Goal: Transaction & Acquisition: Purchase product/service

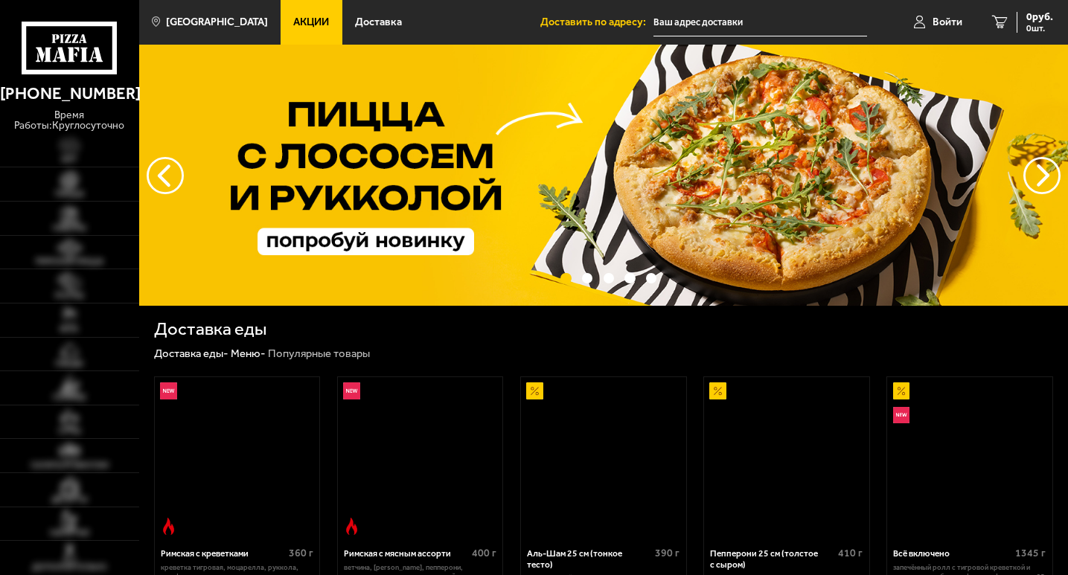
click at [283, 13] on link "Акции" at bounding box center [311, 22] width 61 height 45
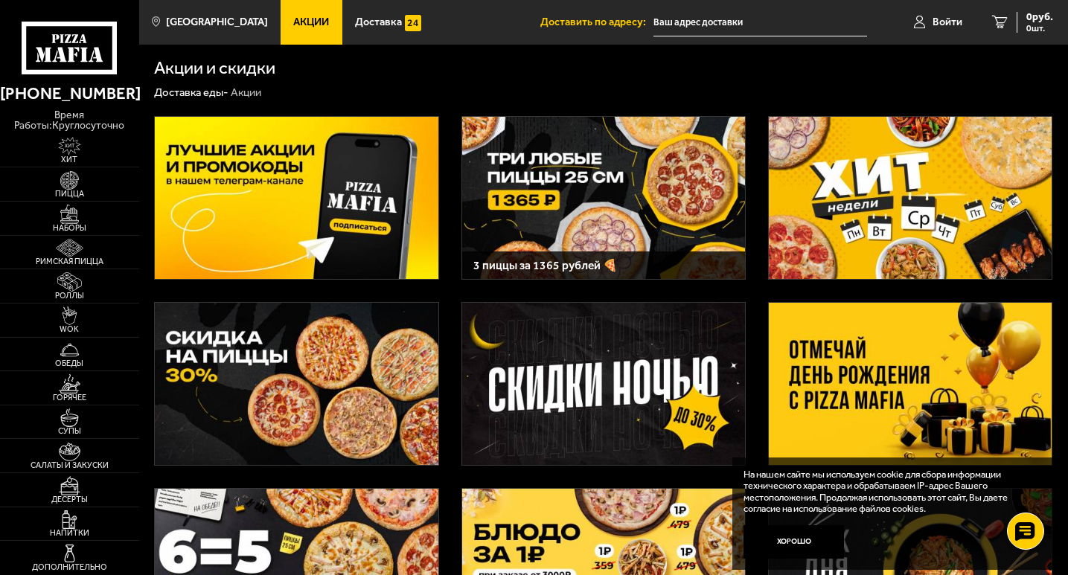
click at [850, 359] on img at bounding box center [910, 384] width 283 height 162
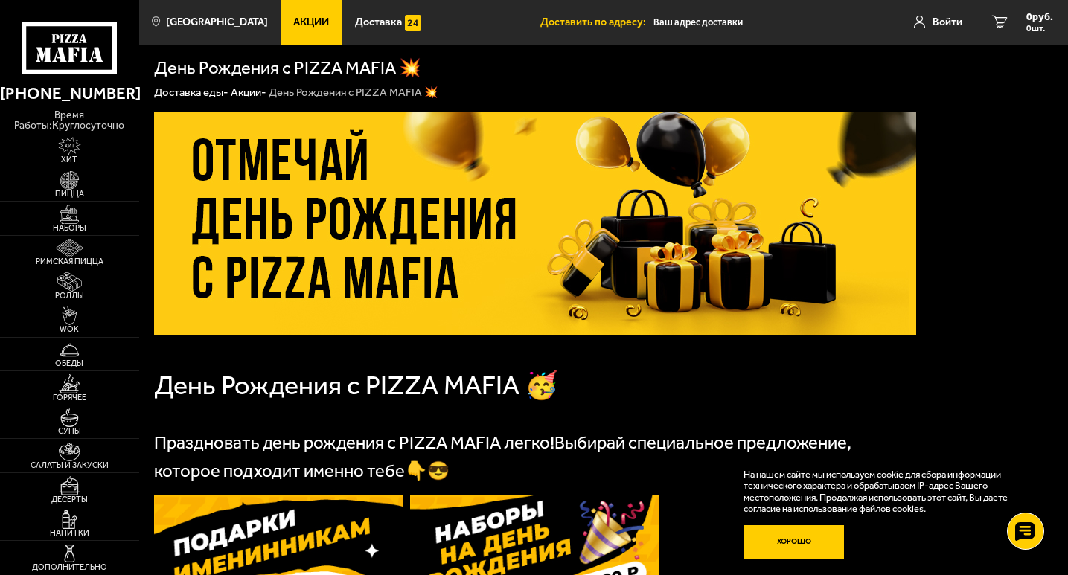
click at [781, 537] on button "Хорошо" at bounding box center [793, 541] width 100 height 33
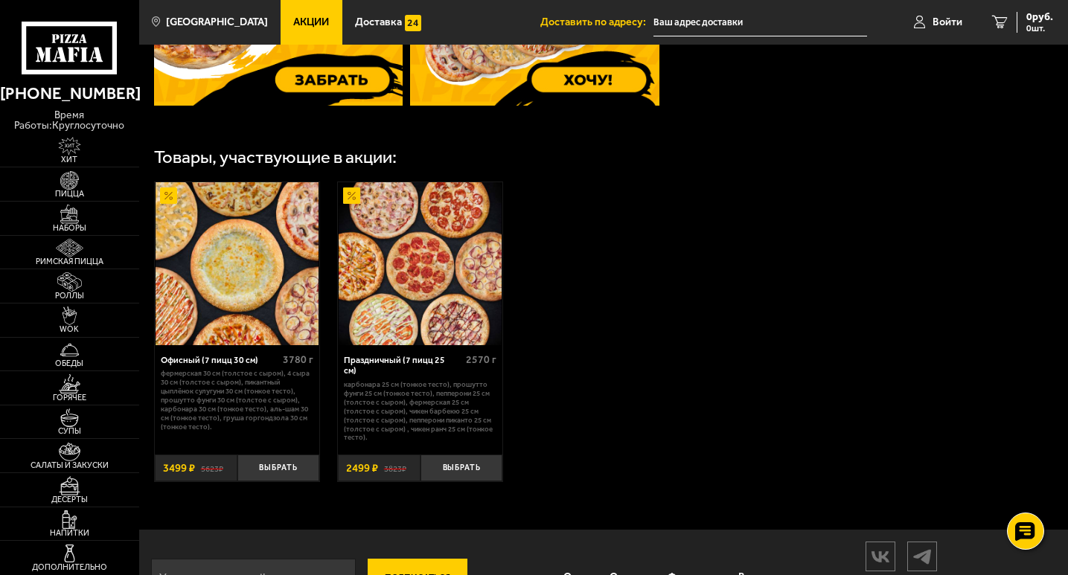
scroll to position [744, 0]
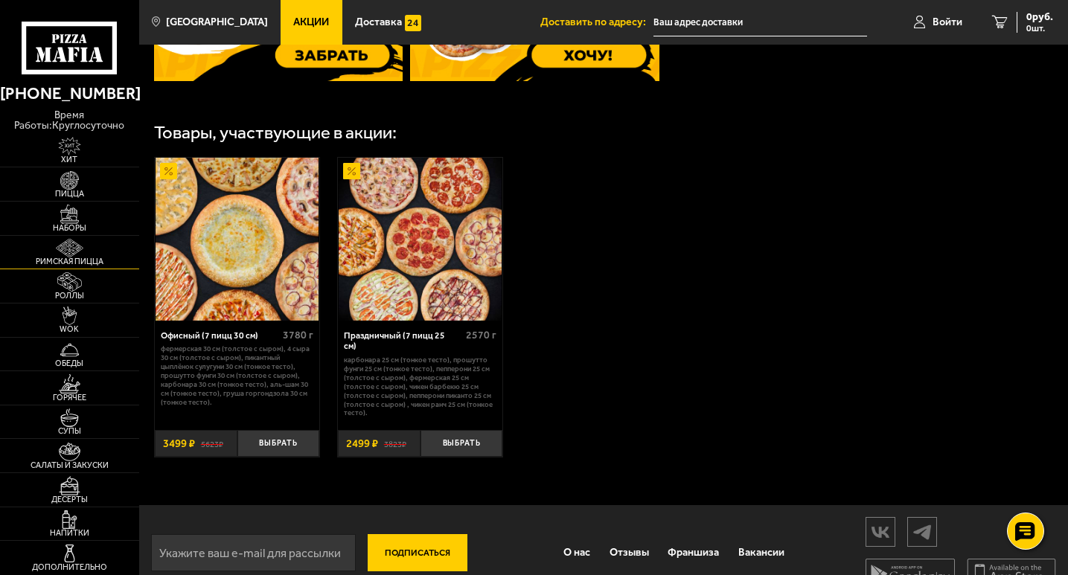
click at [76, 249] on img at bounding box center [69, 248] width 42 height 19
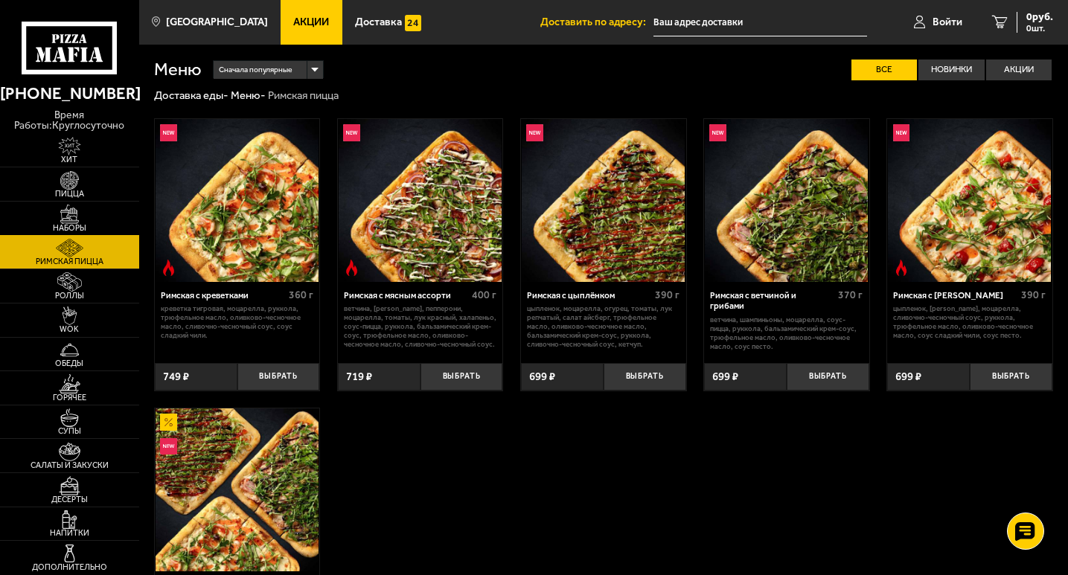
click at [78, 221] on img at bounding box center [69, 214] width 42 height 19
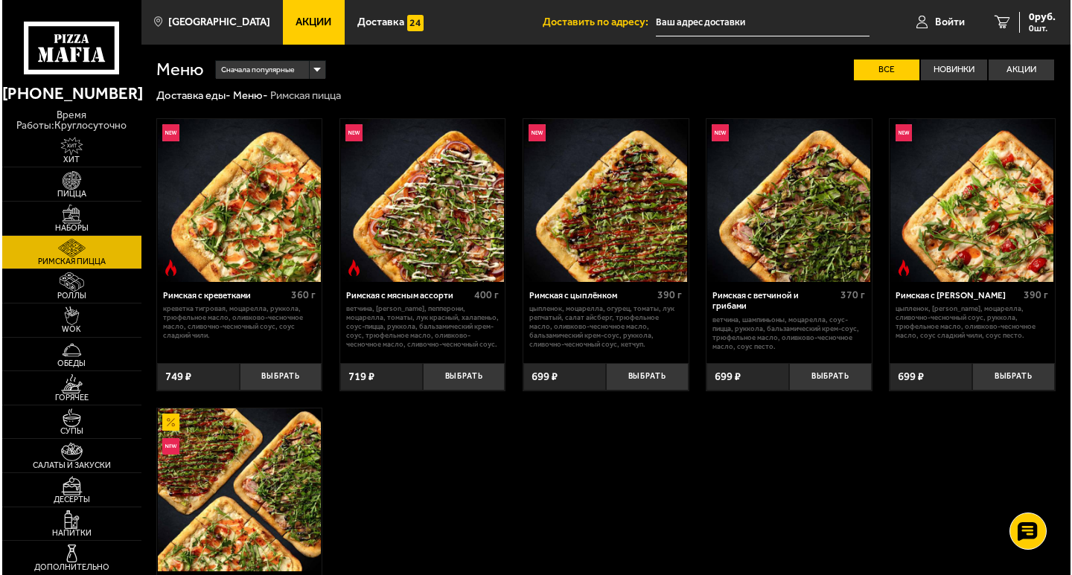
scroll to position [1, 0]
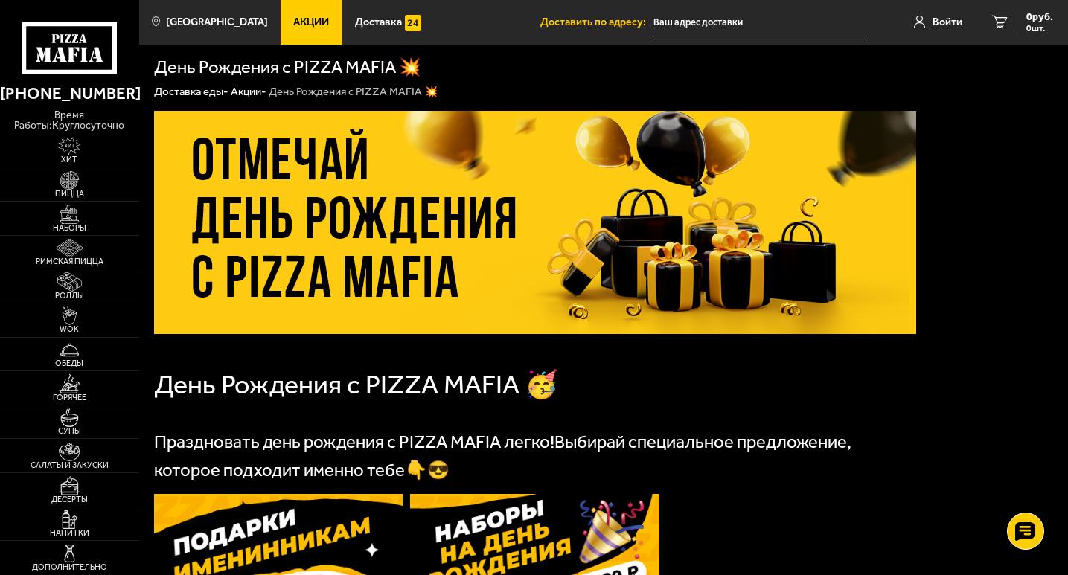
click at [723, 28] on input "text" at bounding box center [760, 23] width 214 height 28
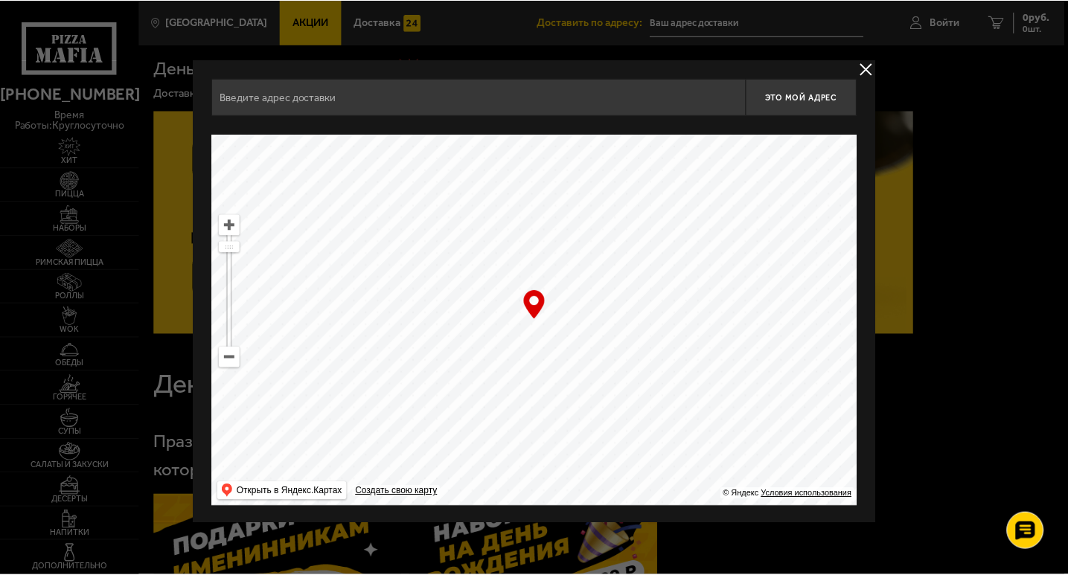
scroll to position [1, 0]
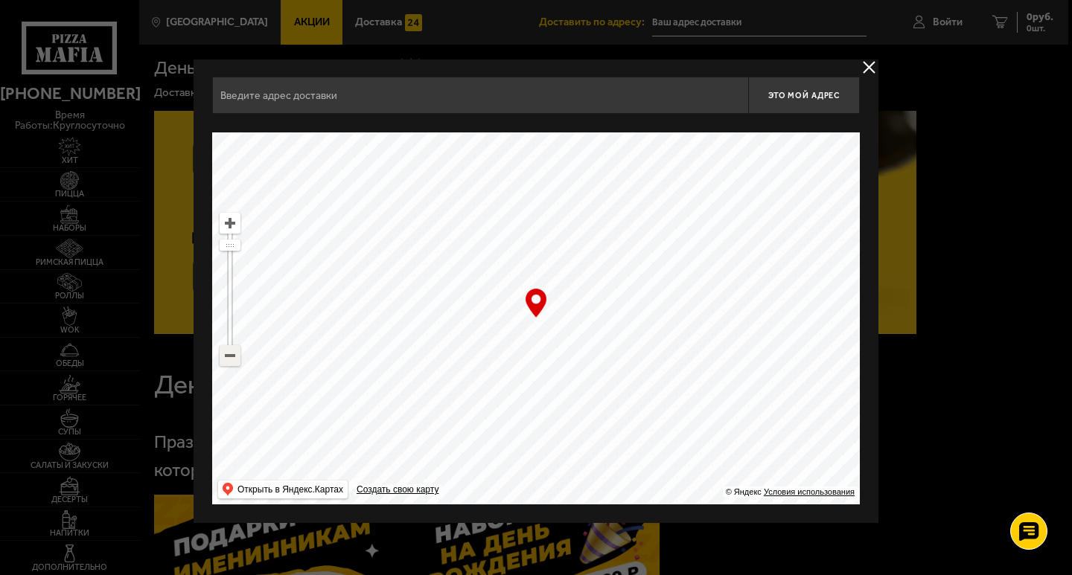
click at [231, 353] on ymaps at bounding box center [229, 355] width 19 height 19
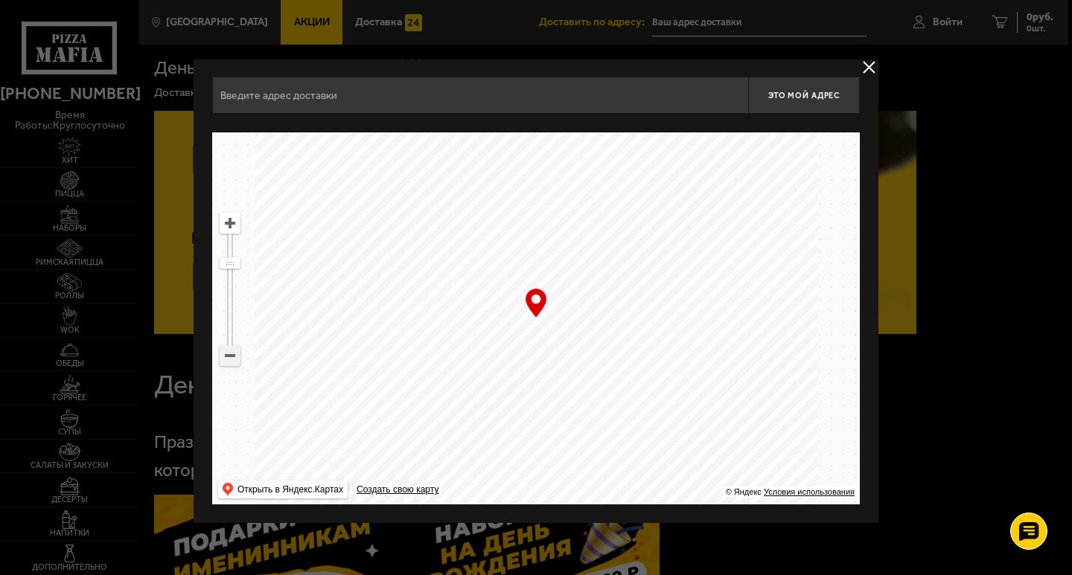
click at [231, 353] on ymaps at bounding box center [229, 355] width 19 height 19
drag, startPoint x: 550, startPoint y: 412, endPoint x: 449, endPoint y: 103, distance: 325.0
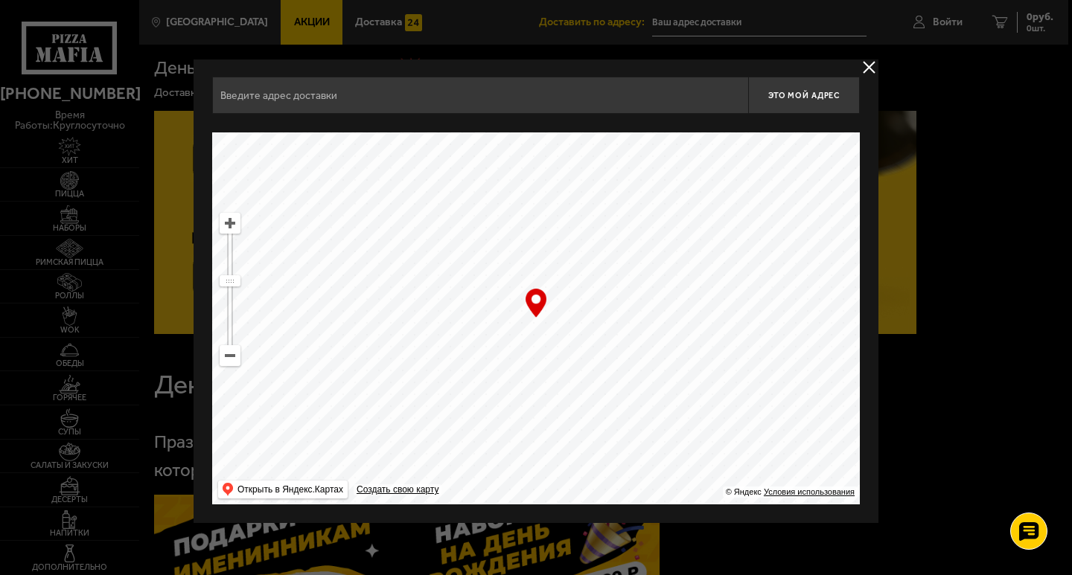
click at [449, 103] on div "Это мой адрес Найдите адрес перетащив карту … © Яндекс Условия использования От…" at bounding box center [535, 291] width 647 height 428
click at [240, 222] on ymaps at bounding box center [535, 318] width 647 height 372
click at [235, 223] on ymaps at bounding box center [229, 223] width 19 height 19
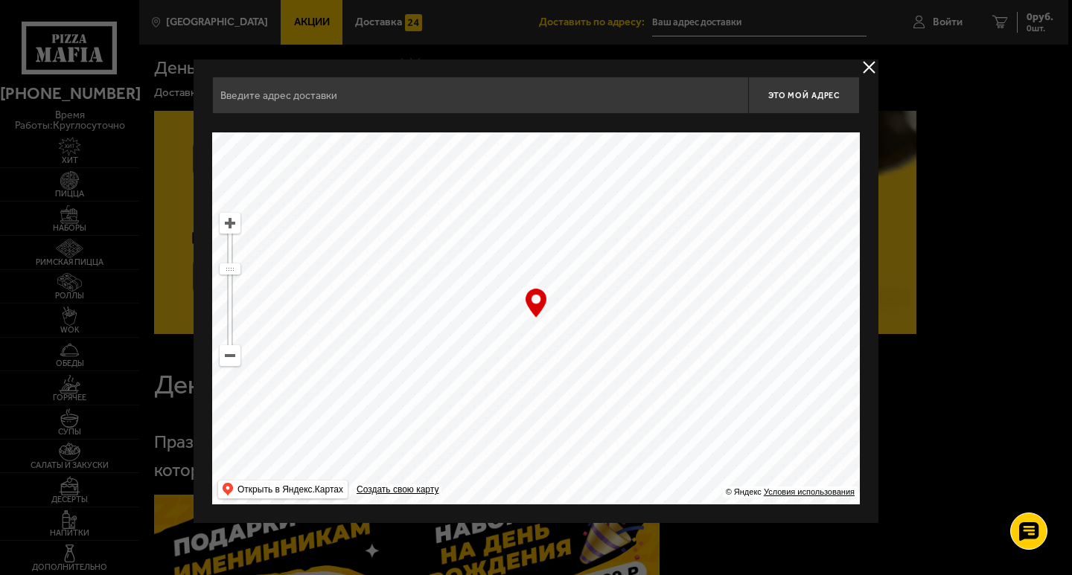
drag, startPoint x: 382, startPoint y: 218, endPoint x: 563, endPoint y: 339, distance: 217.3
click at [563, 339] on ymaps at bounding box center [535, 318] width 647 height 372
drag, startPoint x: 564, startPoint y: 351, endPoint x: 655, endPoint y: 383, distance: 96.3
click at [655, 383] on ymaps at bounding box center [535, 318] width 647 height 372
click at [636, 300] on ymaps at bounding box center [535, 318] width 647 height 372
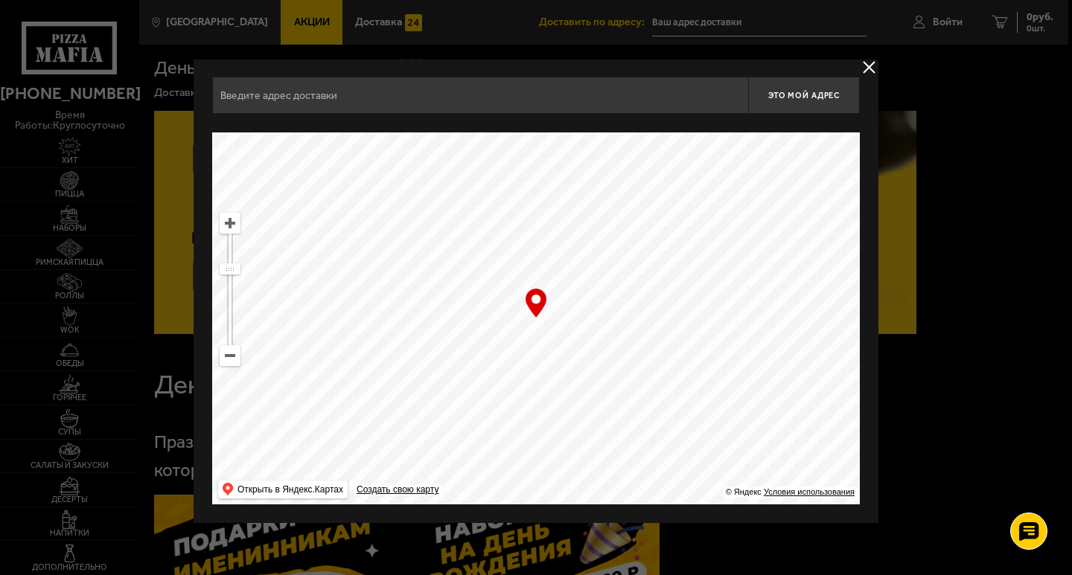
click at [636, 300] on ymaps at bounding box center [535, 318] width 647 height 372
click at [505, 282] on ymaps at bounding box center [535, 318] width 647 height 372
click at [545, 311] on div "… © Яндекс Условия использования Открыть в Яндекс.Картах Создать свою карту" at bounding box center [535, 318] width 647 height 372
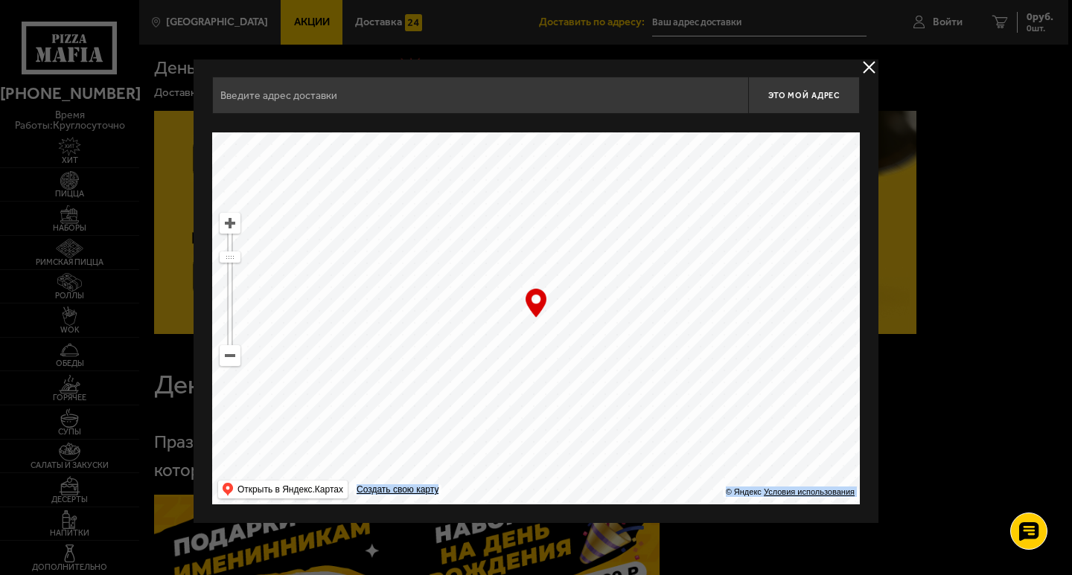
drag, startPoint x: 566, startPoint y: 347, endPoint x: 557, endPoint y: 356, distance: 13.2
click at [562, 352] on ymaps at bounding box center [535, 318] width 647 height 372
click at [557, 357] on ymaps at bounding box center [535, 318] width 647 height 372
drag, startPoint x: 517, startPoint y: 371, endPoint x: 573, endPoint y: 379, distance: 56.4
click at [522, 371] on ymaps at bounding box center [535, 318] width 647 height 372
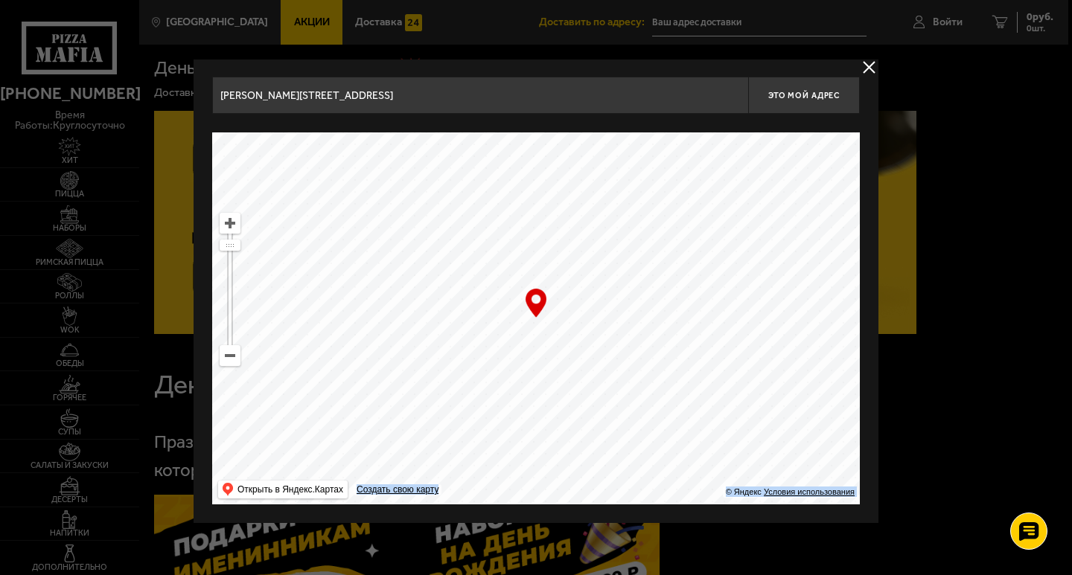
drag, startPoint x: 609, startPoint y: 331, endPoint x: 573, endPoint y: 328, distance: 36.6
click at [573, 328] on ymaps at bounding box center [535, 318] width 647 height 372
click at [543, 320] on ymaps at bounding box center [535, 318] width 647 height 372
click at [595, 318] on ymaps at bounding box center [535, 318] width 647 height 372
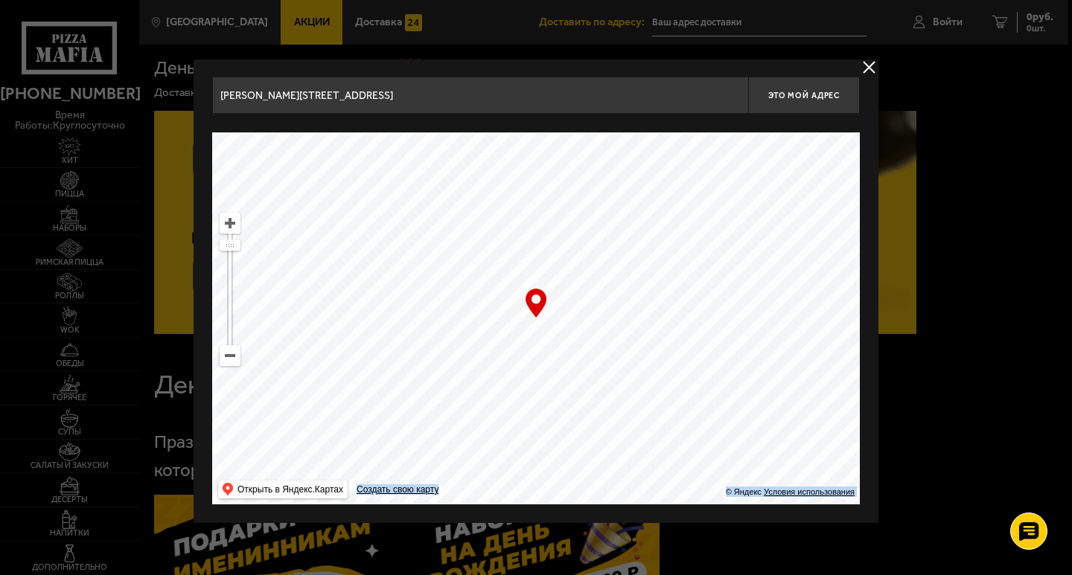
click at [595, 318] on ymaps at bounding box center [535, 318] width 647 height 372
click at [612, 311] on ymaps at bounding box center [535, 318] width 647 height 372
drag, startPoint x: 412, startPoint y: 371, endPoint x: 503, endPoint y: 379, distance: 91.1
click at [503, 379] on ymaps at bounding box center [535, 318] width 647 height 372
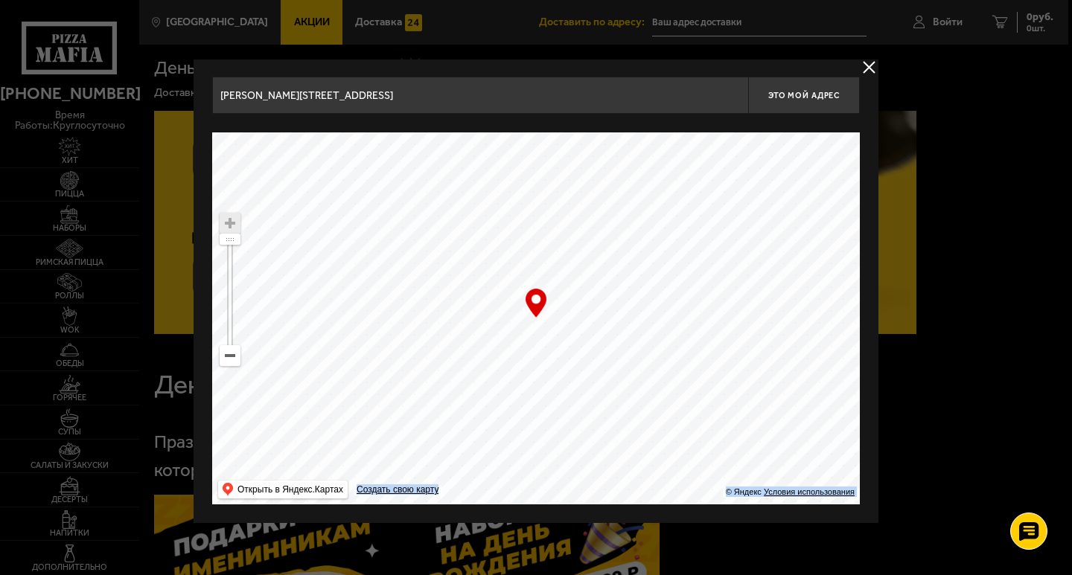
type input "[PERSON_NAME][STREET_ADDRESS]"
click at [787, 93] on span "Это мой адрес" at bounding box center [803, 96] width 71 height 10
click at [807, 91] on span "Это мой адрес" at bounding box center [803, 96] width 71 height 10
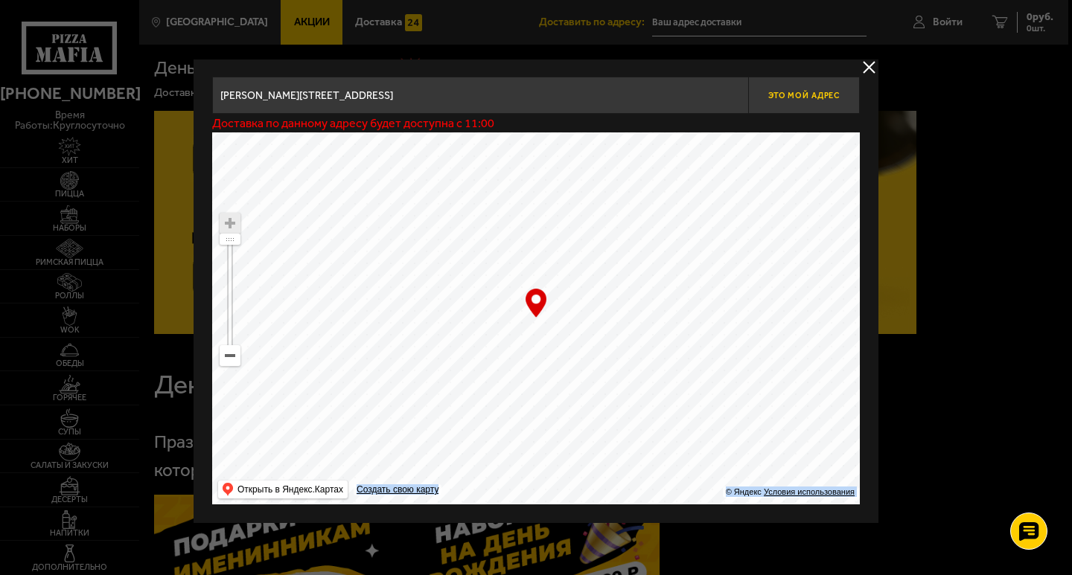
click at [807, 91] on span "Это мой адрес" at bounding box center [803, 96] width 71 height 10
click at [873, 68] on button "delivery type" at bounding box center [868, 67] width 19 height 19
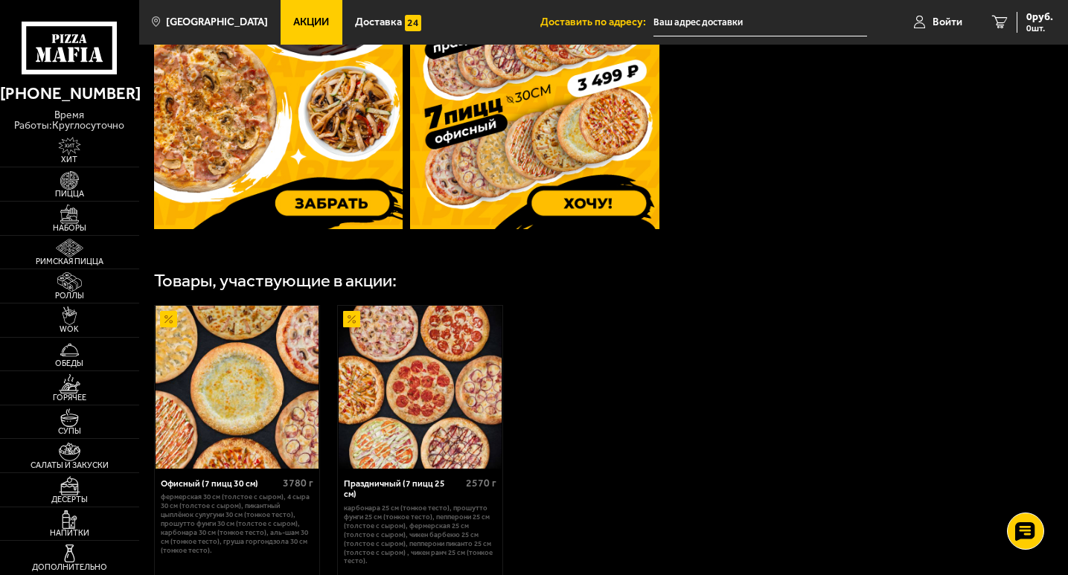
scroll to position [767, 0]
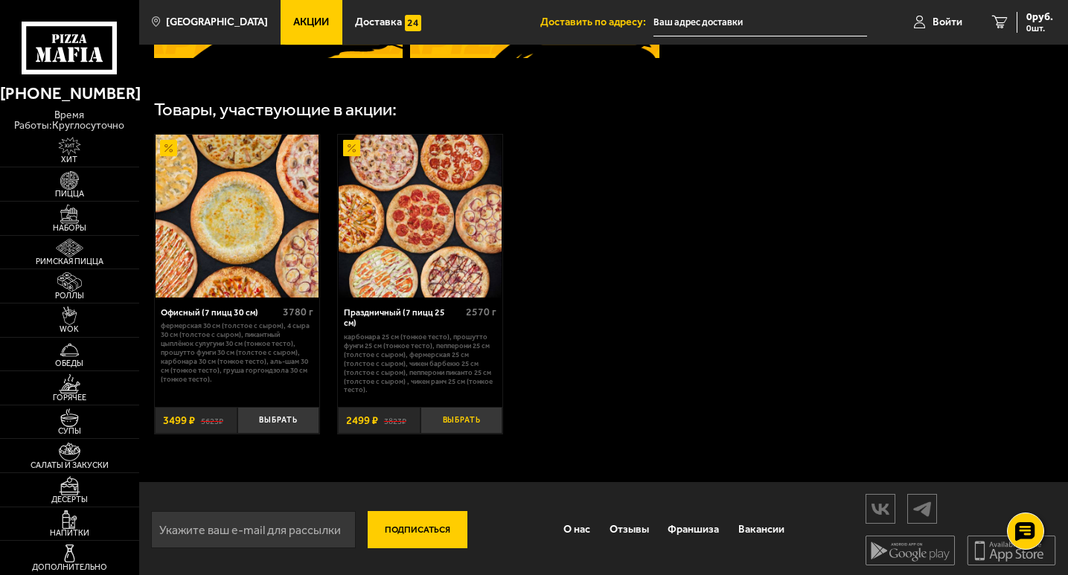
click at [455, 411] on button "Выбрать" at bounding box center [461, 421] width 83 height 28
click at [81, 486] on img at bounding box center [69, 485] width 42 height 19
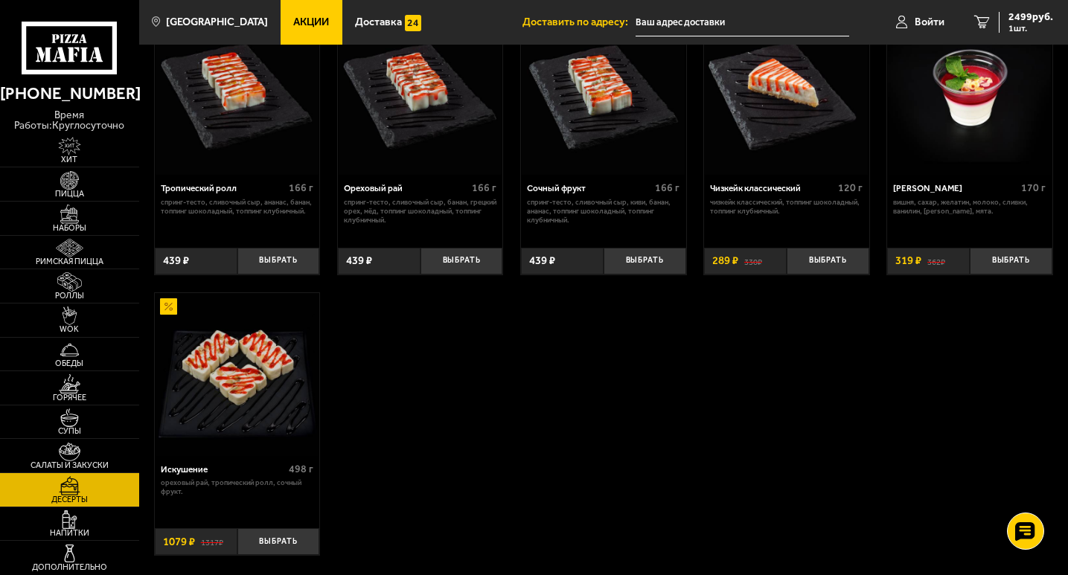
scroll to position [505, 0]
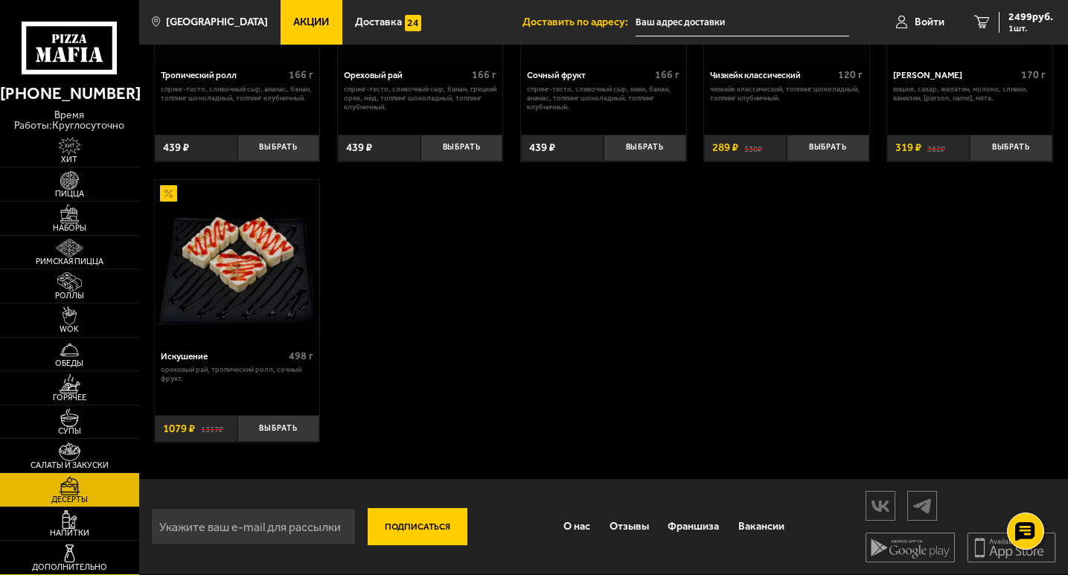
click at [81, 543] on link "Дополнительно" at bounding box center [69, 557] width 139 height 33
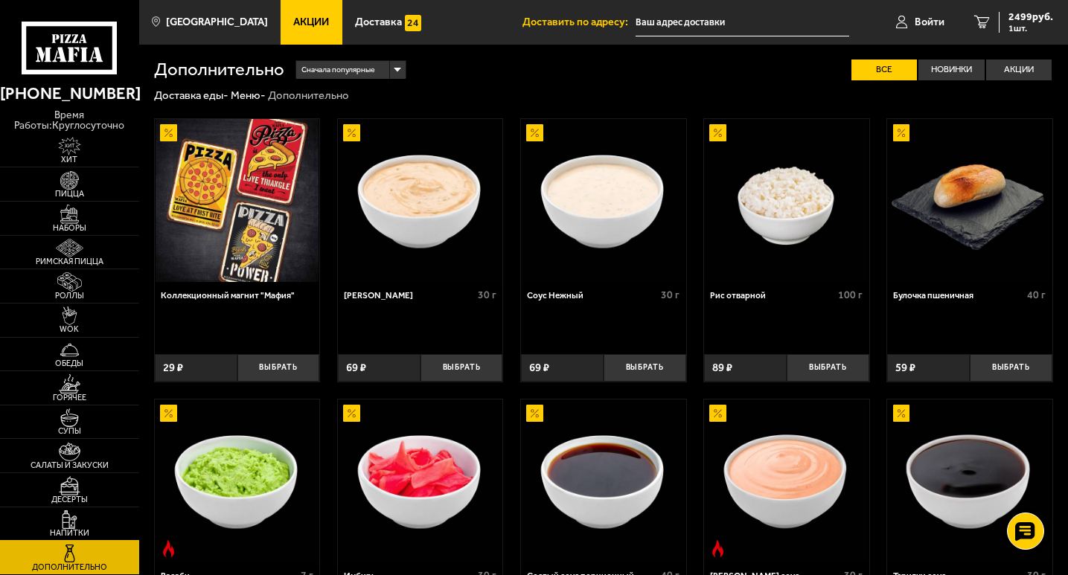
click at [80, 528] on img at bounding box center [69, 519] width 42 height 19
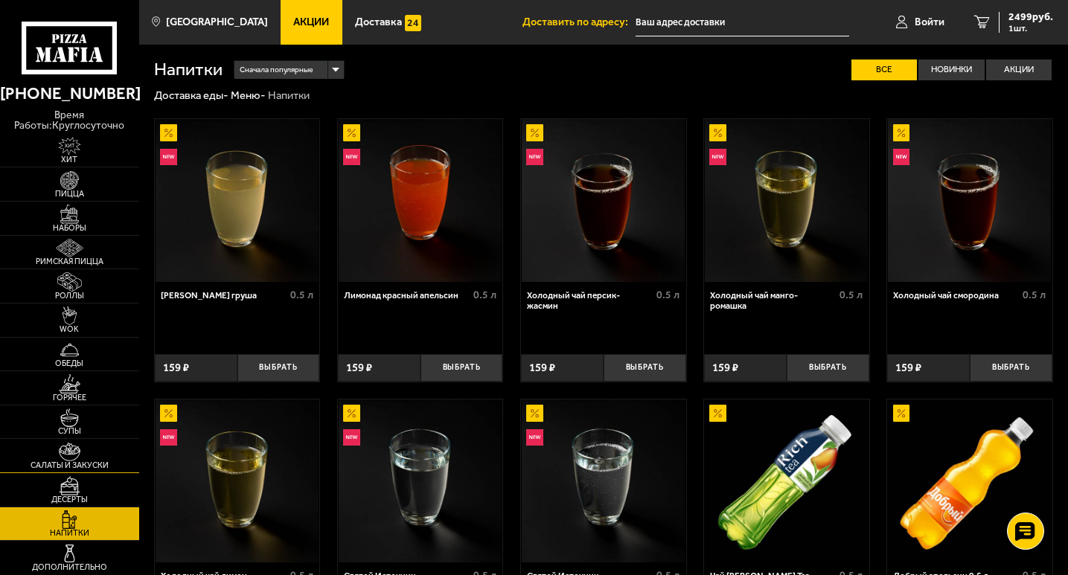
click at [68, 470] on link "Салаты и закуски" at bounding box center [69, 455] width 139 height 33
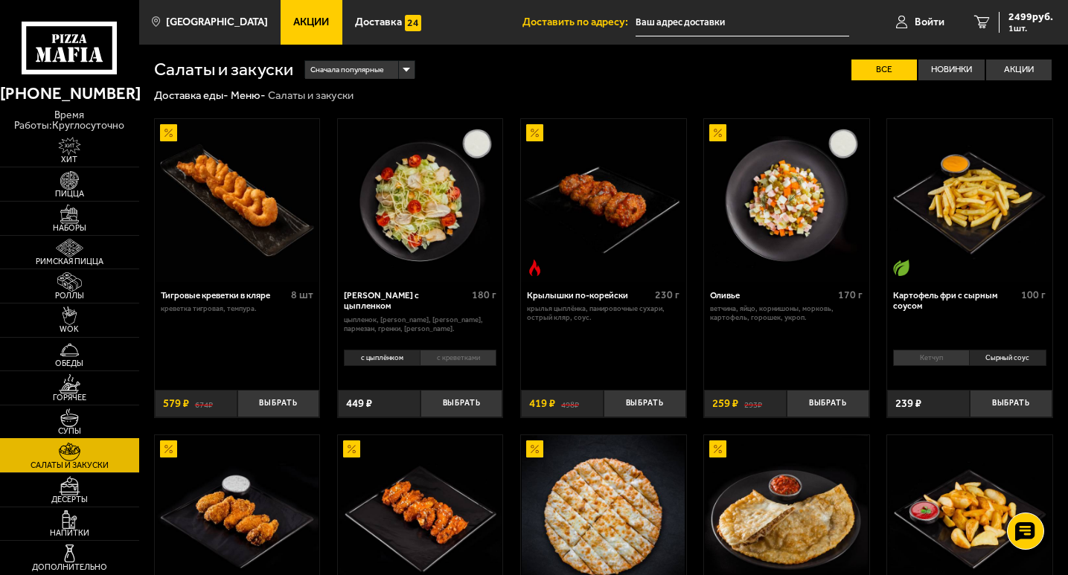
click at [68, 411] on img at bounding box center [69, 418] width 42 height 19
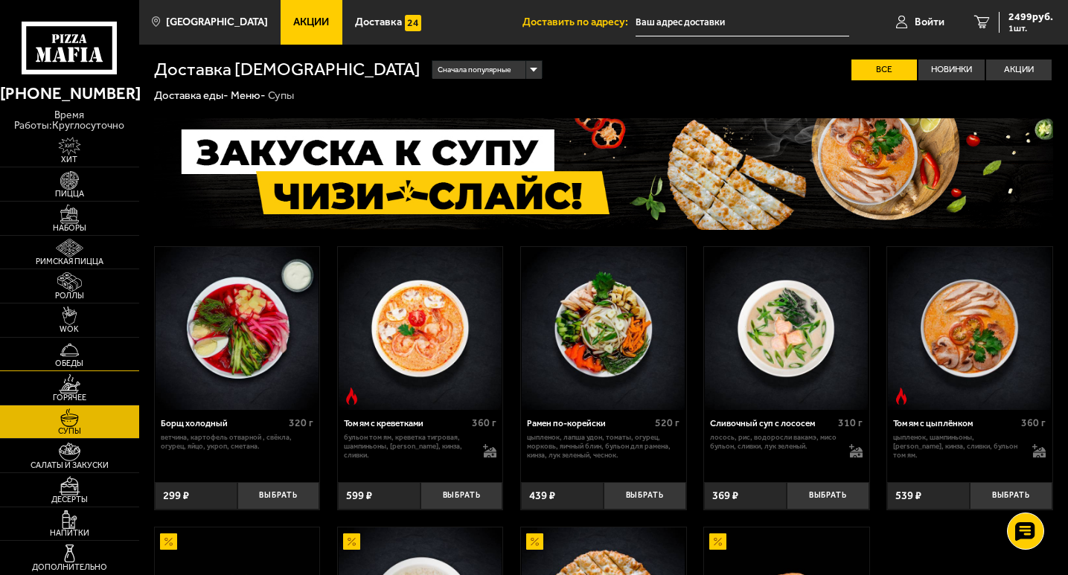
click at [72, 369] on link "Обеды" at bounding box center [69, 354] width 139 height 33
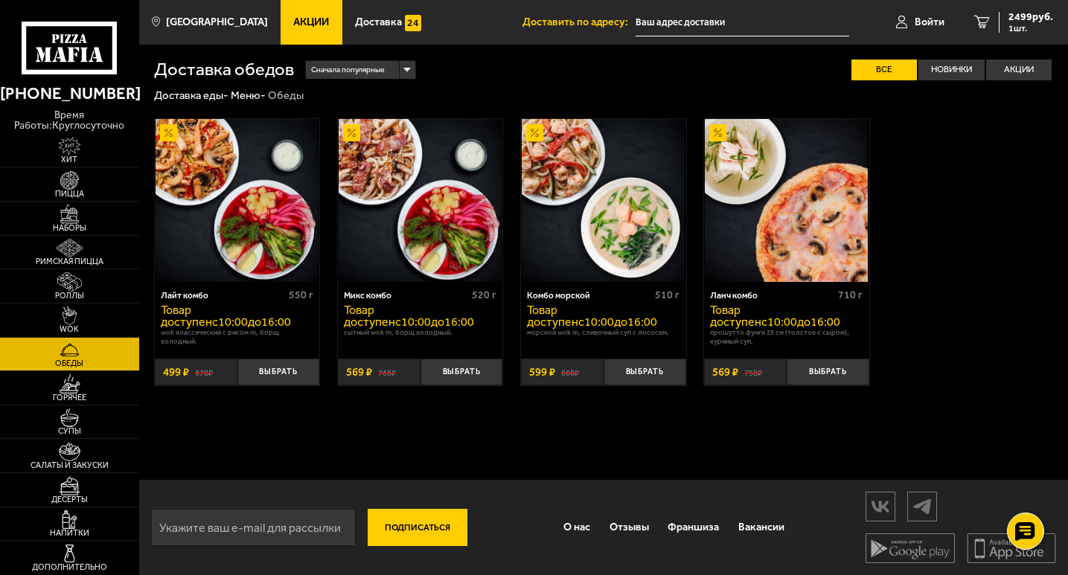
click at [74, 338] on link "Обеды" at bounding box center [69, 354] width 139 height 33
click at [74, 327] on span "WOK" at bounding box center [69, 329] width 139 height 8
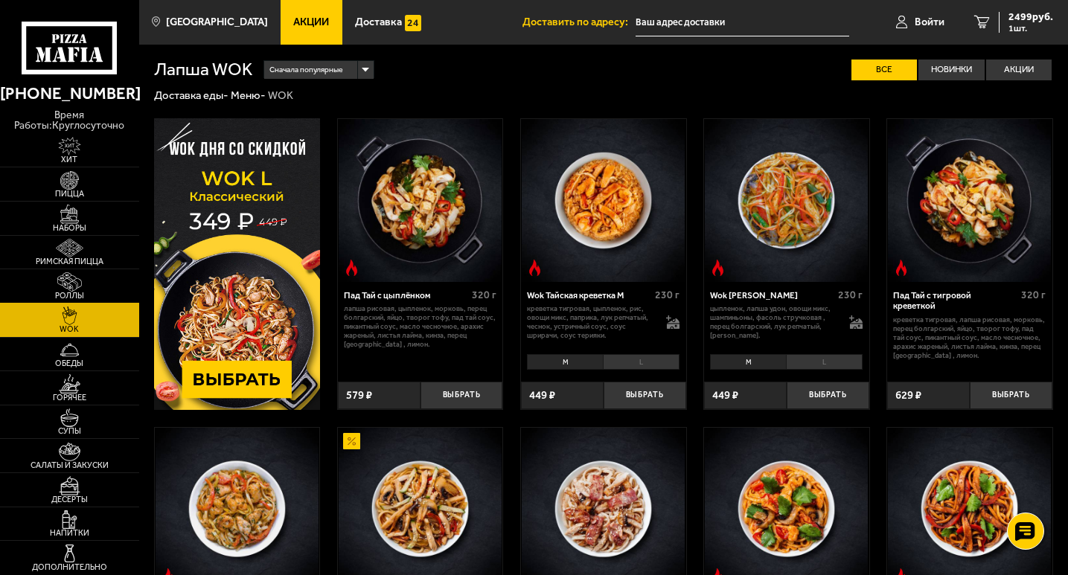
click at [75, 286] on img at bounding box center [69, 281] width 42 height 19
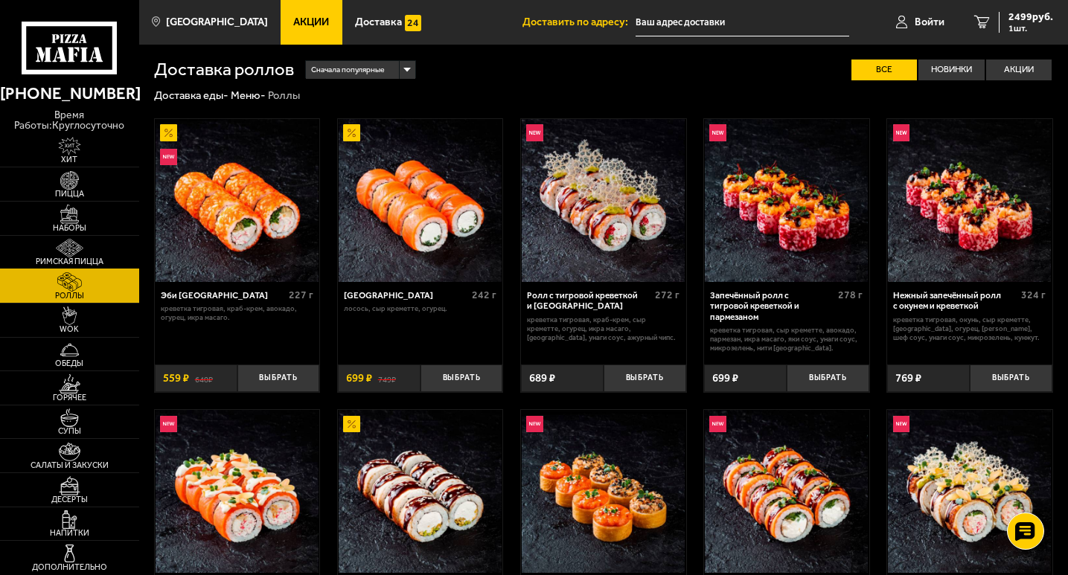
click at [81, 255] on img at bounding box center [69, 248] width 42 height 19
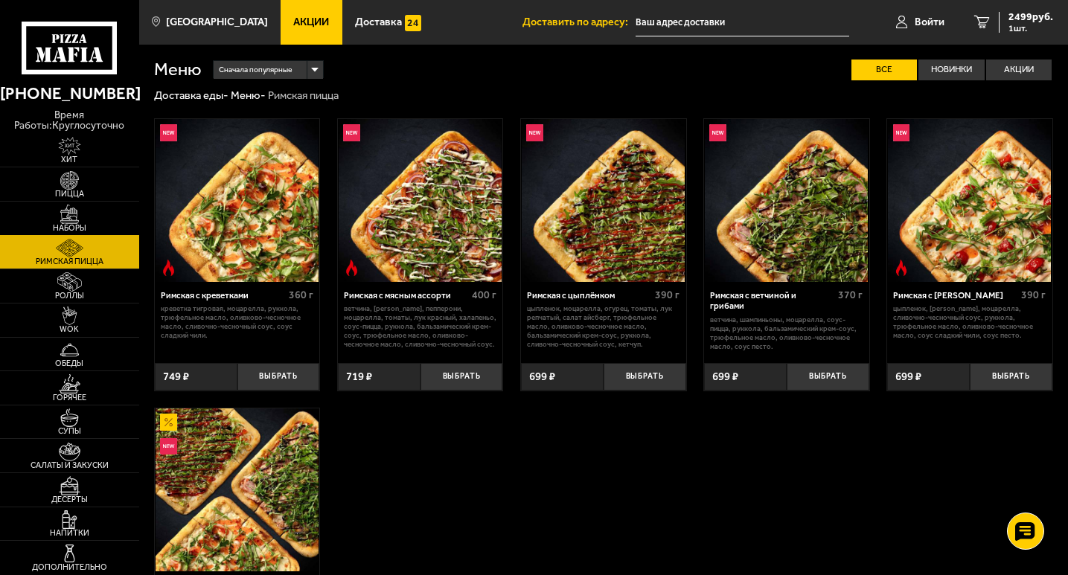
click at [88, 222] on img at bounding box center [69, 214] width 42 height 19
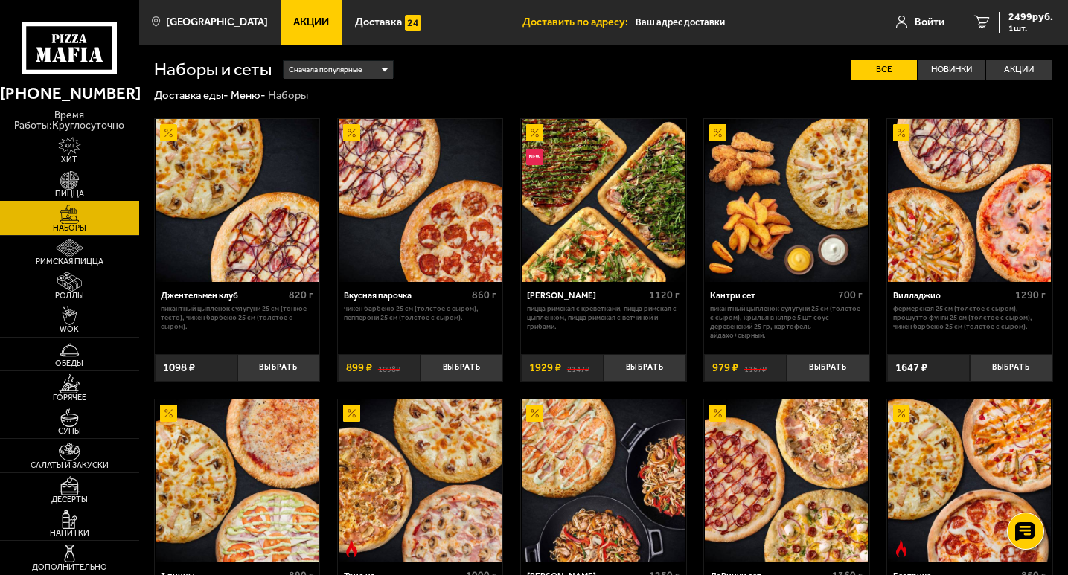
click at [95, 194] on span "Пицца" at bounding box center [69, 194] width 139 height 8
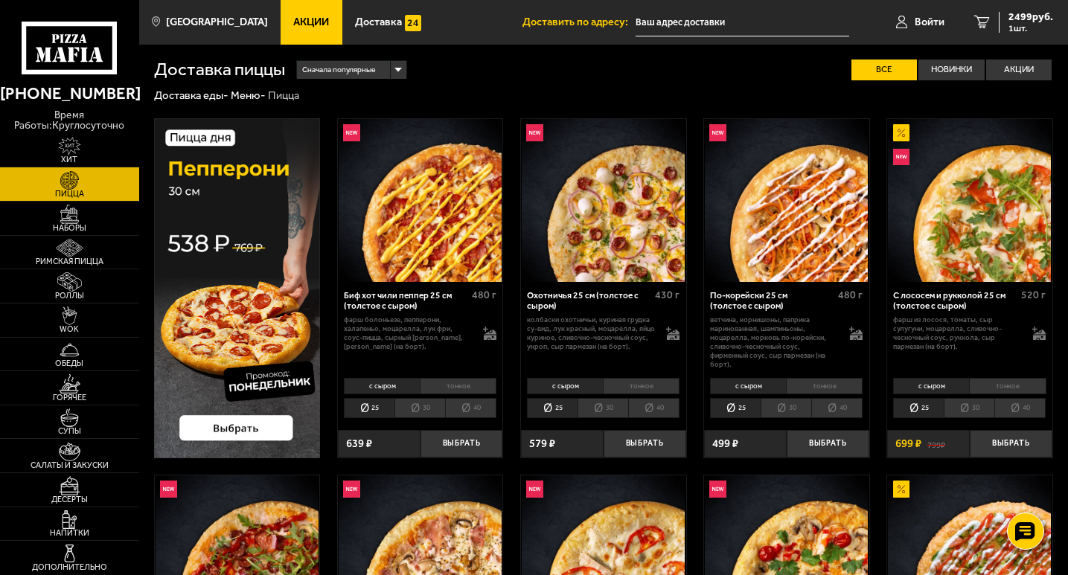
click at [483, 409] on li "40" at bounding box center [470, 408] width 51 height 20
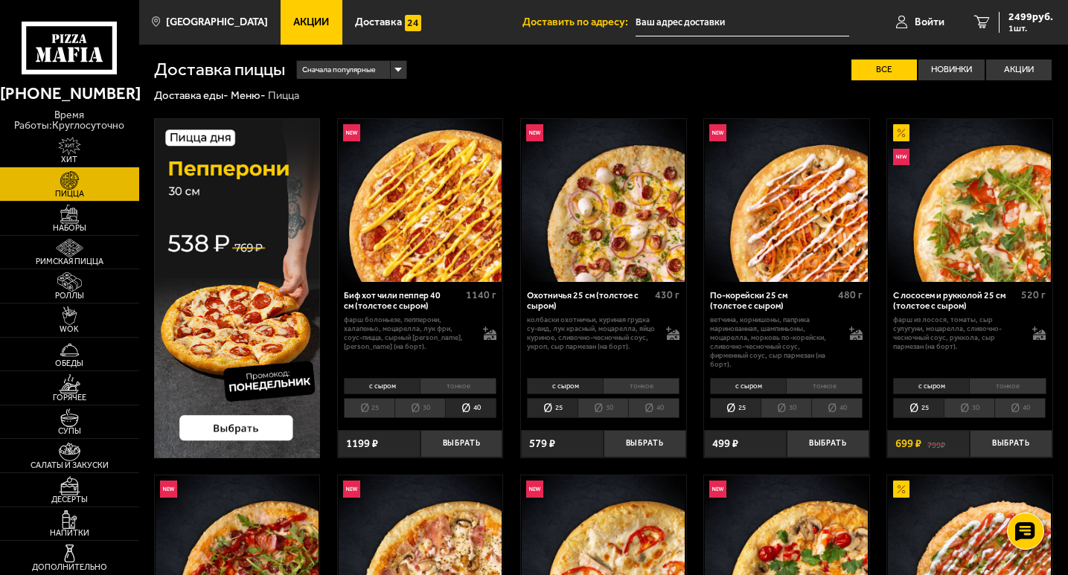
click at [477, 385] on li "тонкое" at bounding box center [458, 386] width 77 height 16
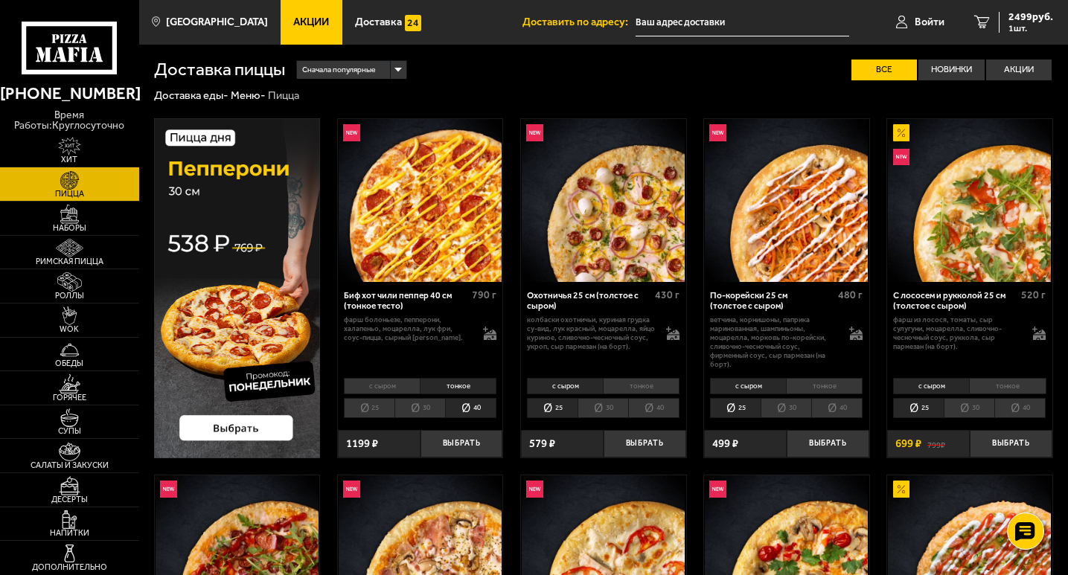
click at [401, 382] on li "с сыром" at bounding box center [382, 386] width 76 height 16
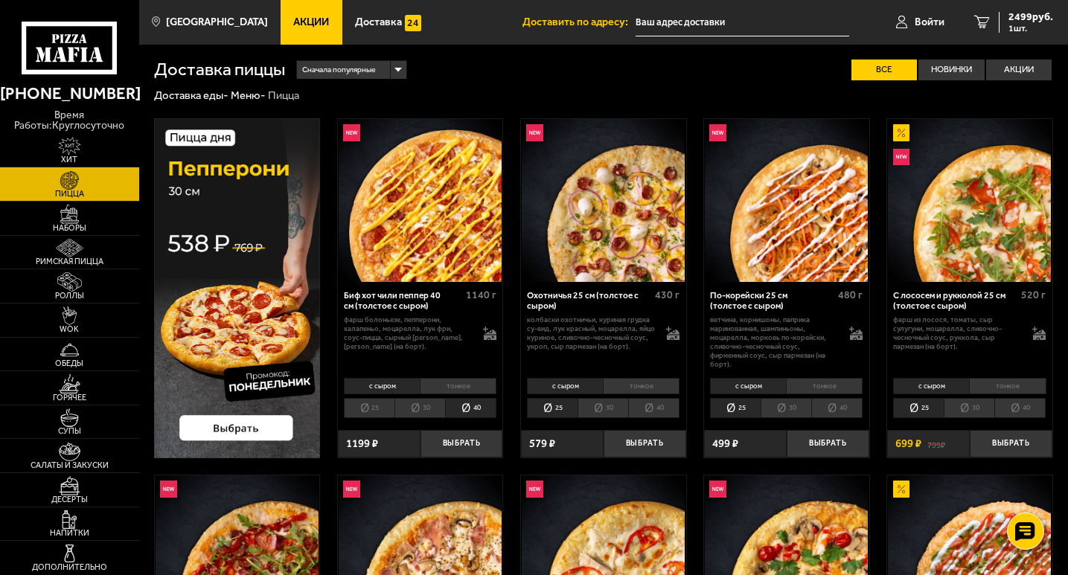
click at [633, 402] on li "40" at bounding box center [653, 408] width 51 height 20
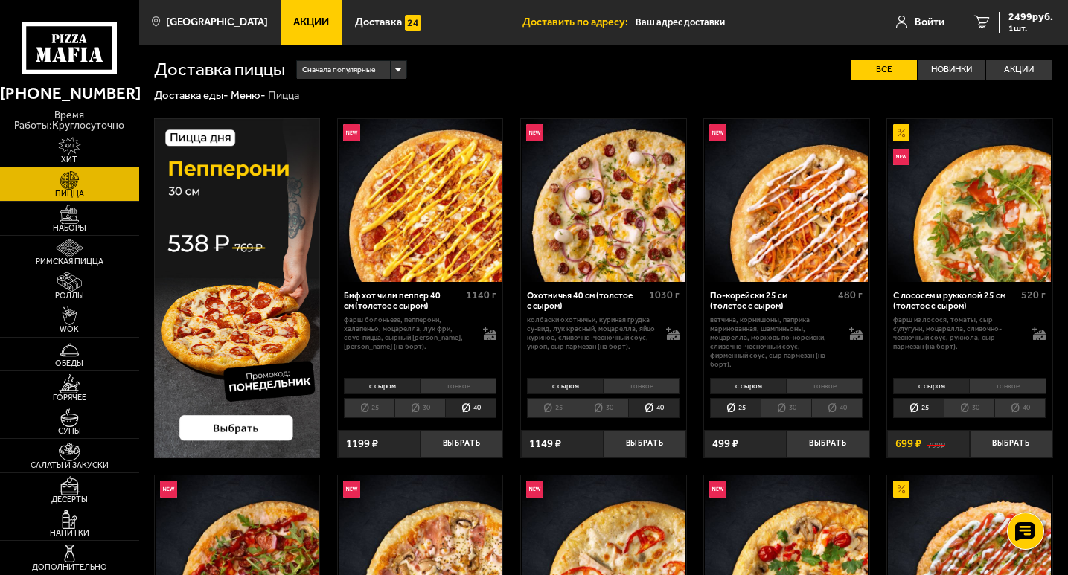
scroll to position [372, 0]
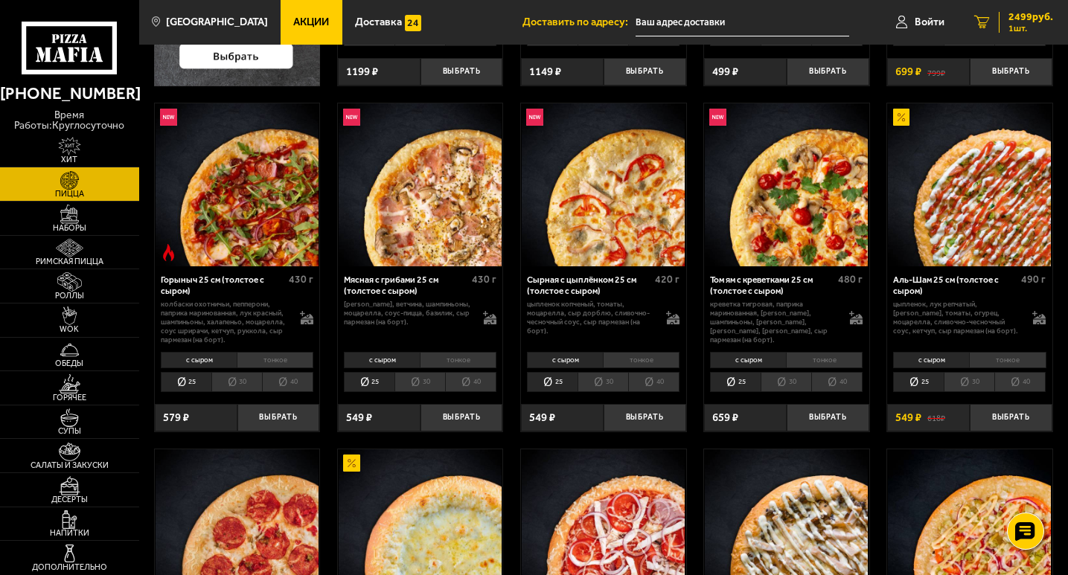
click at [1008, 19] on span "2499 руб." at bounding box center [1030, 17] width 45 height 10
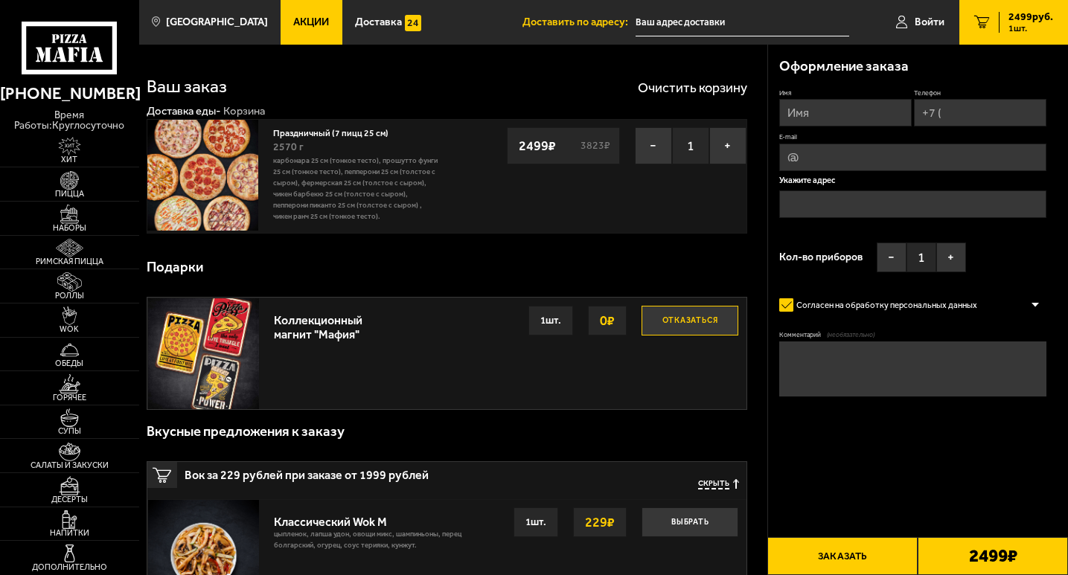
click at [228, 155] on img at bounding box center [202, 175] width 111 height 111
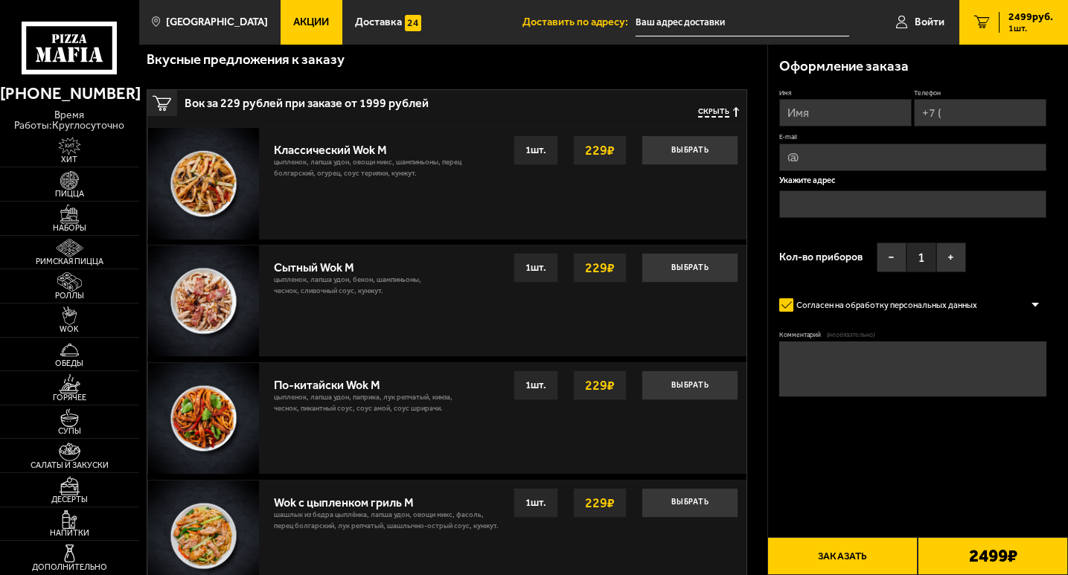
scroll to position [813, 0]
